Goal: Check status: Check status

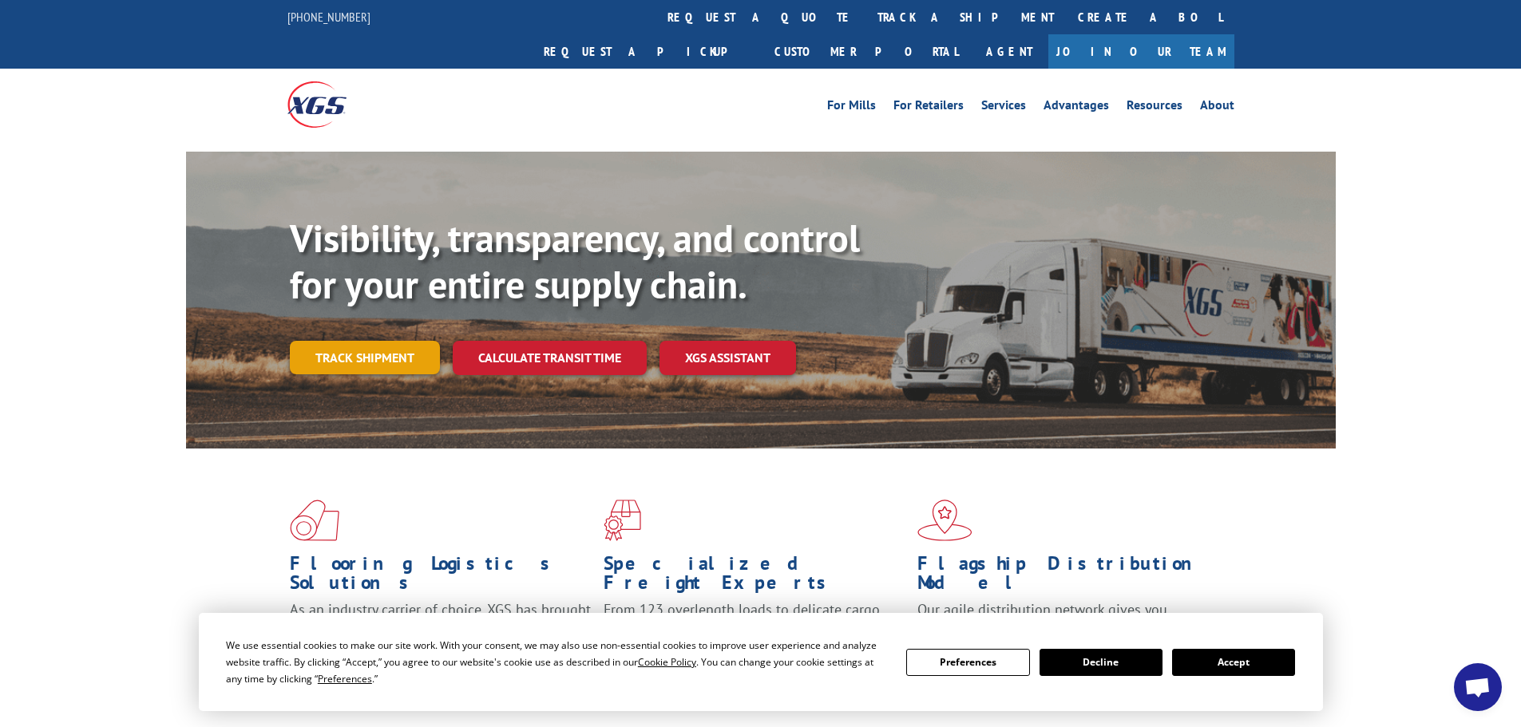
click at [357, 341] on link "Track shipment" at bounding box center [365, 358] width 150 height 34
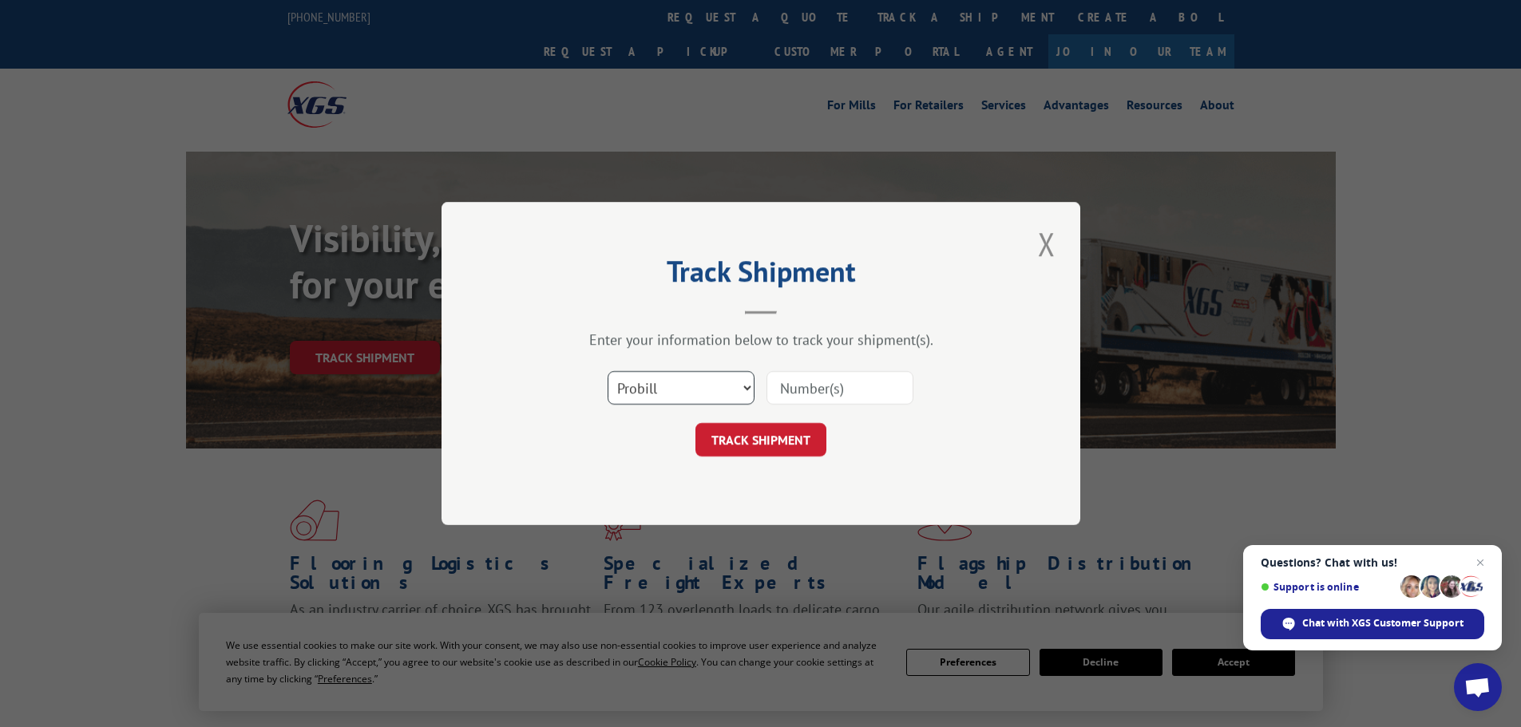
click at [746, 385] on select "Select category... Probill BOL PO" at bounding box center [680, 388] width 147 height 34
select select "po"
click at [607, 371] on select "Select category... Probill BOL PO" at bounding box center [680, 388] width 147 height 34
click at [785, 390] on input at bounding box center [839, 388] width 147 height 34
paste input "17510837"
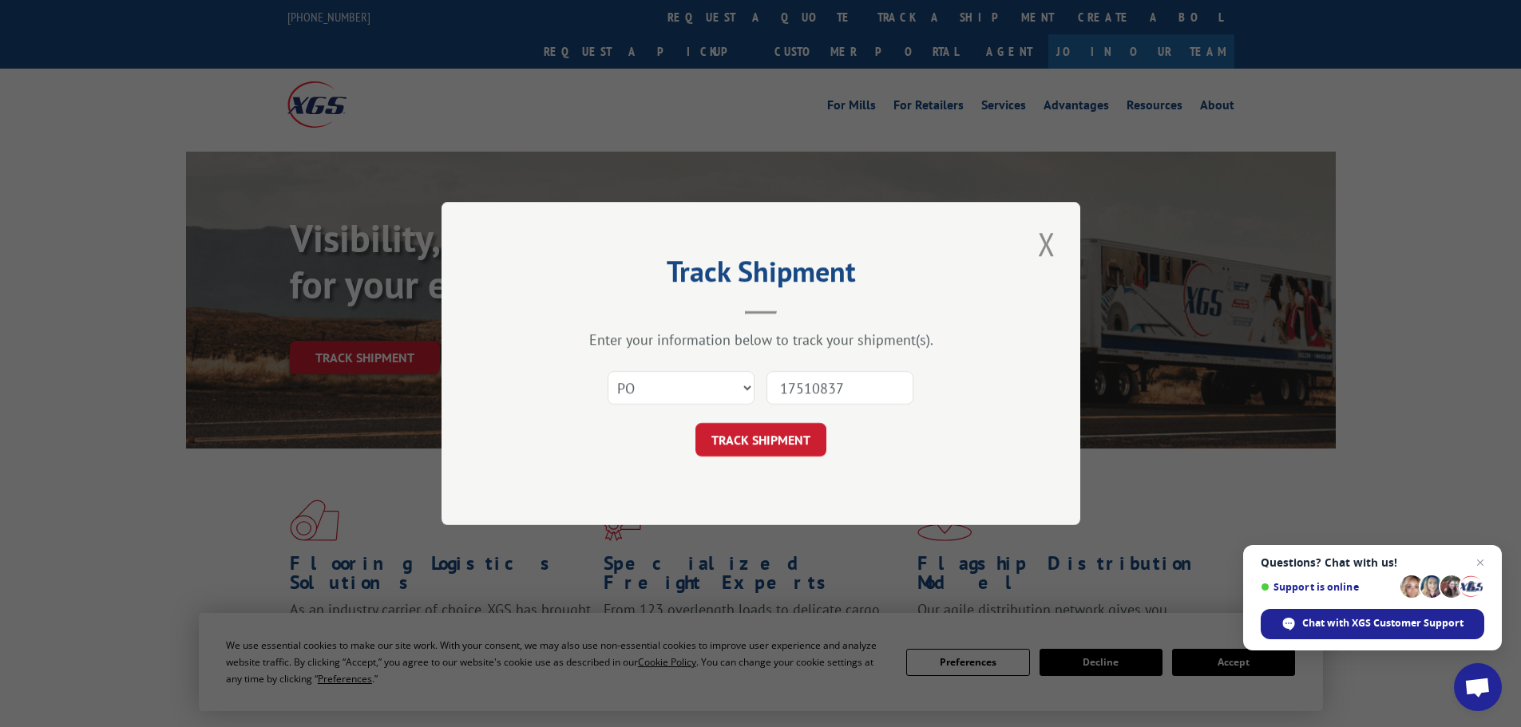
type input "17510837"
click at [785, 443] on button "TRACK SHIPMENT" at bounding box center [760, 440] width 131 height 34
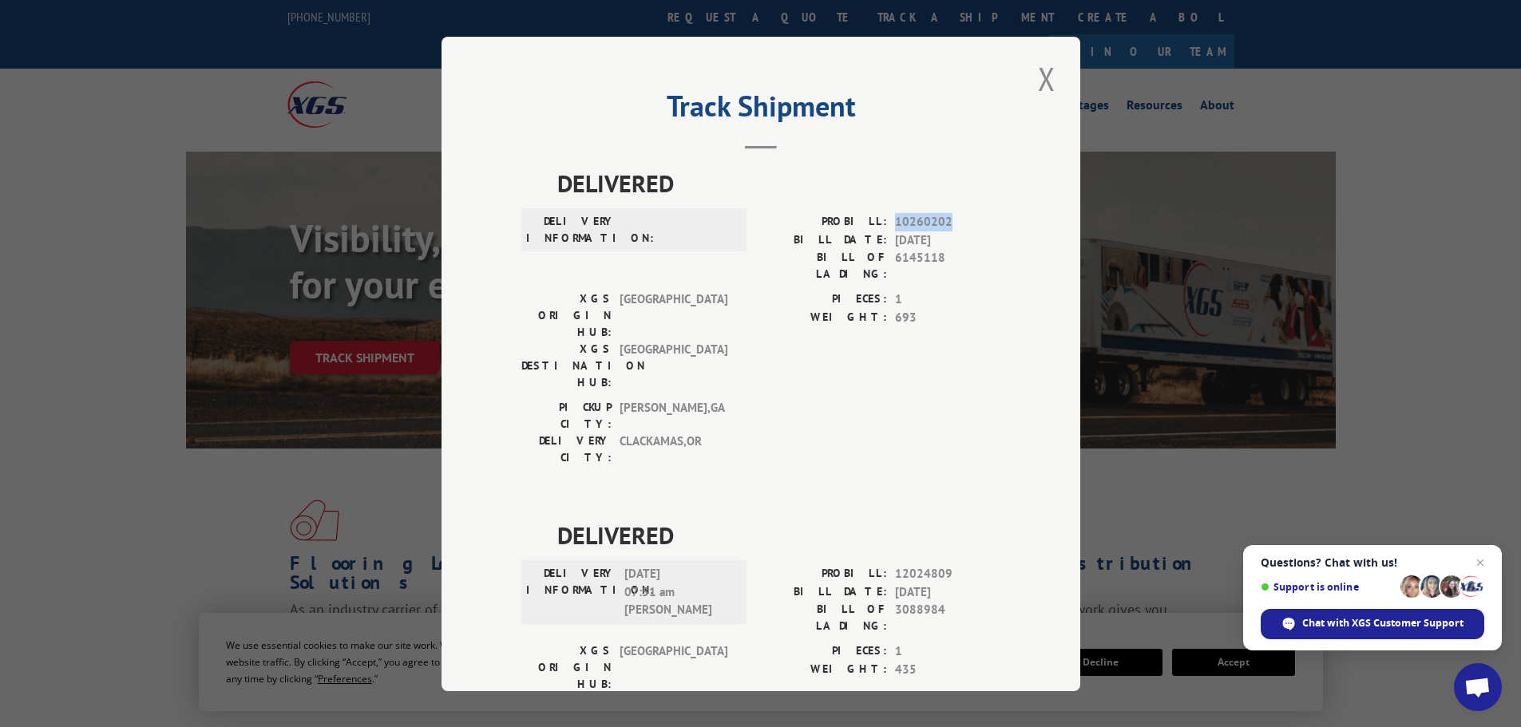
drag, startPoint x: 888, startPoint y: 213, endPoint x: 952, endPoint y: 216, distance: 63.9
click at [952, 216] on div "PROBILL: 10260202" at bounding box center [880, 222] width 239 height 18
click at [887, 264] on div "BILL OF LADING: 6145118" at bounding box center [880, 266] width 239 height 34
drag, startPoint x: 889, startPoint y: 256, endPoint x: 944, endPoint y: 255, distance: 55.1
click at [944, 255] on div "BILL OF LADING: 6145118" at bounding box center [880, 266] width 239 height 34
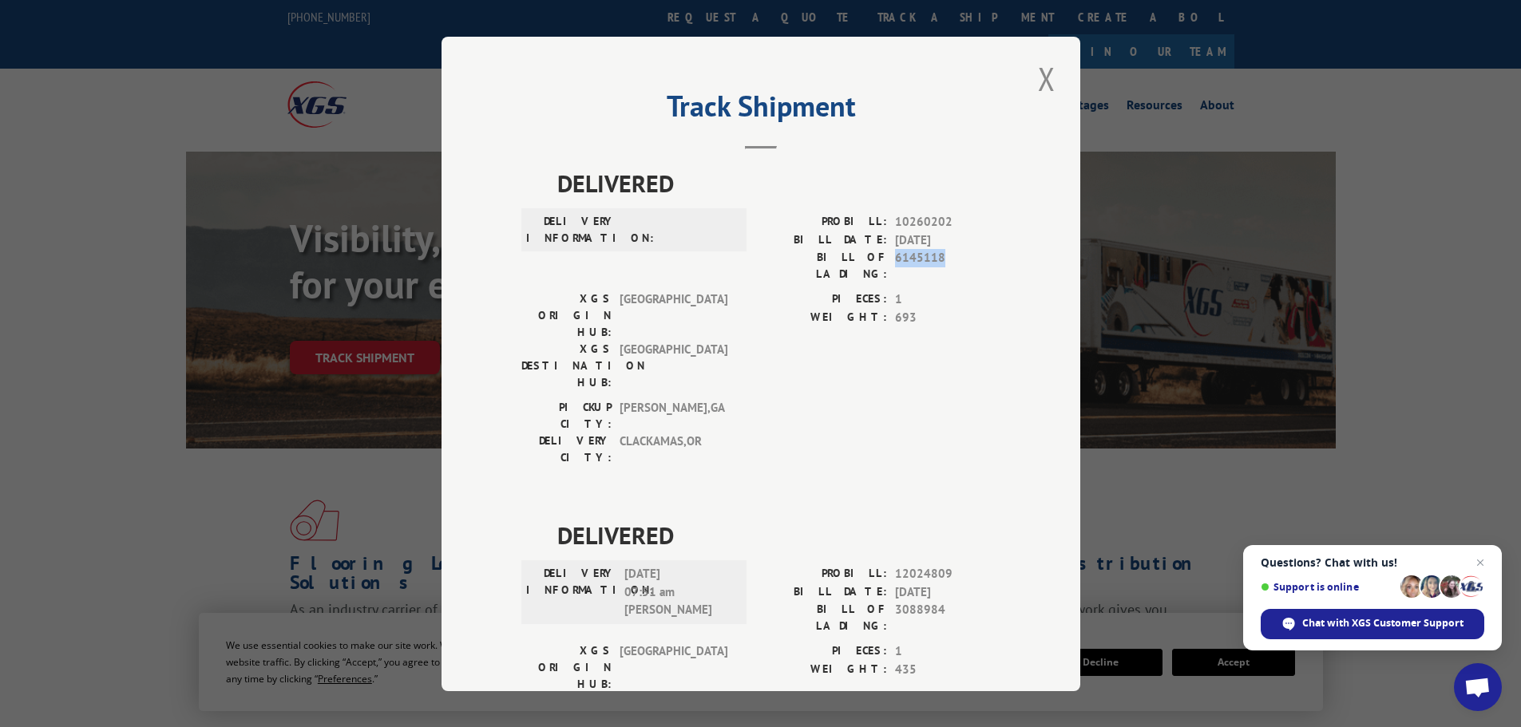
copy span "6145118"
click at [1042, 84] on button "Close modal" at bounding box center [1046, 79] width 27 height 44
